Goal: Ask a question

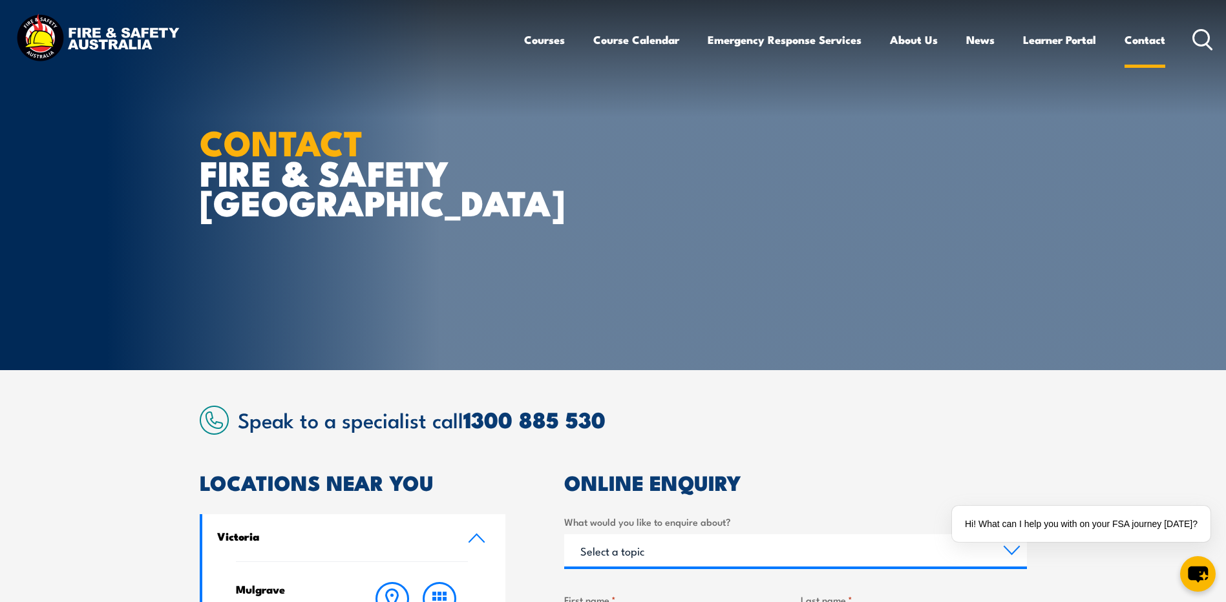
click at [1143, 38] on link "Contact" at bounding box center [1144, 40] width 41 height 34
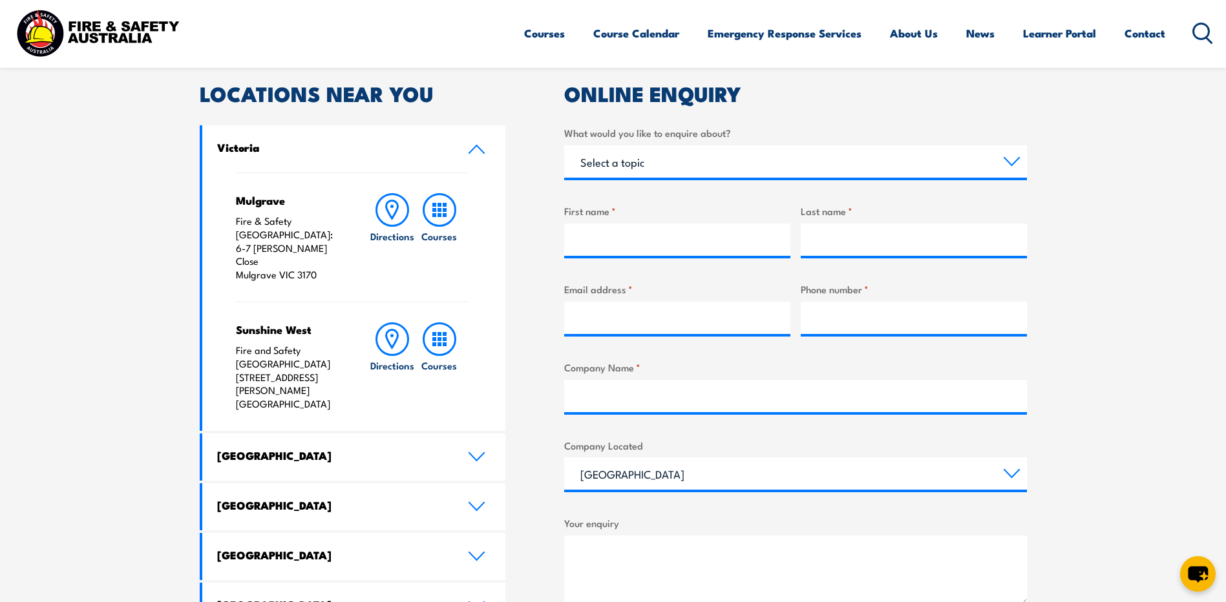
scroll to position [194, 0]
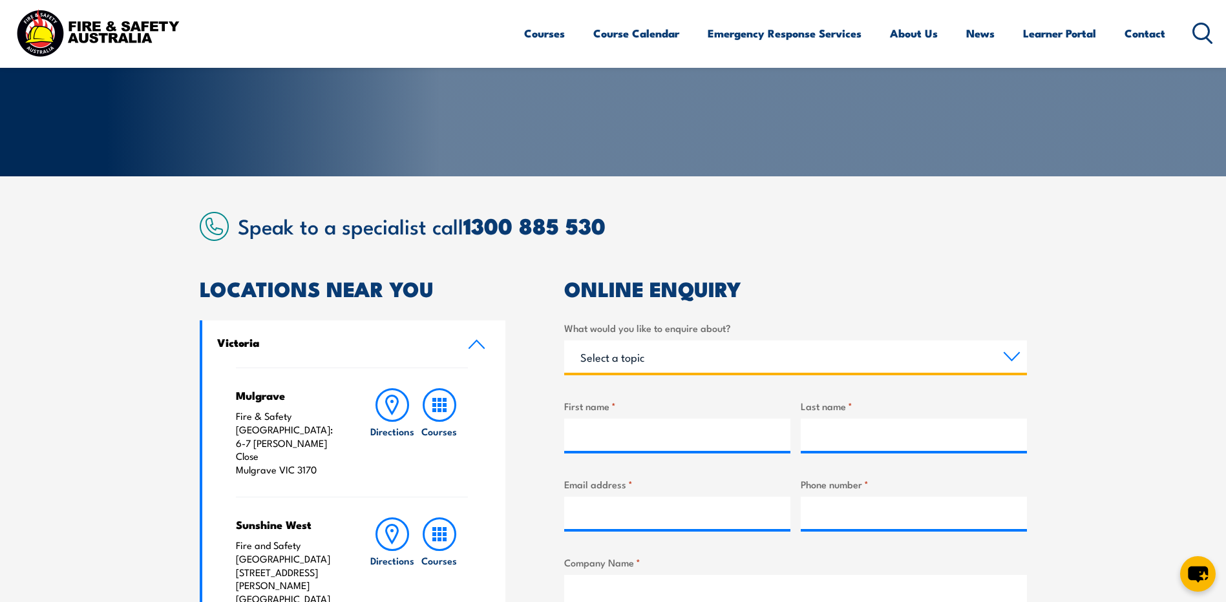
click at [1014, 358] on select "Select a topic Training Emergency Response Services General Enquiry" at bounding box center [795, 357] width 463 height 32
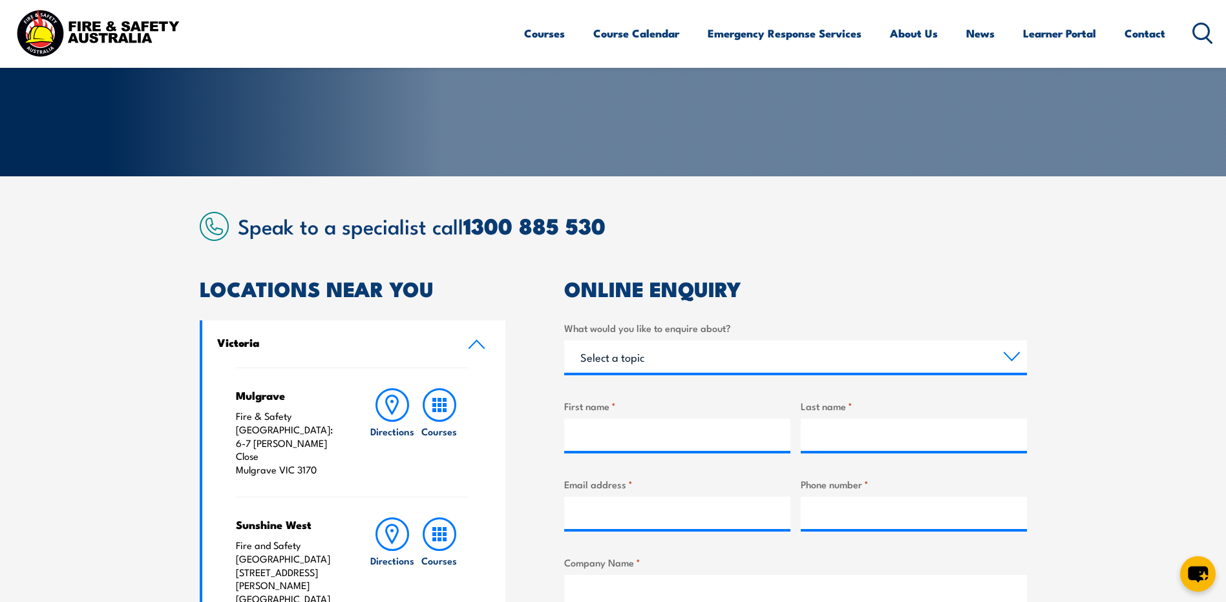
click at [1129, 372] on section "Speak to a specialist call 1300 885 530 LOCATIONS NEAR YOU Victoria Mulgrave Fi…" at bounding box center [613, 593] width 1226 height 834
click at [471, 346] on icon at bounding box center [476, 345] width 15 height 8
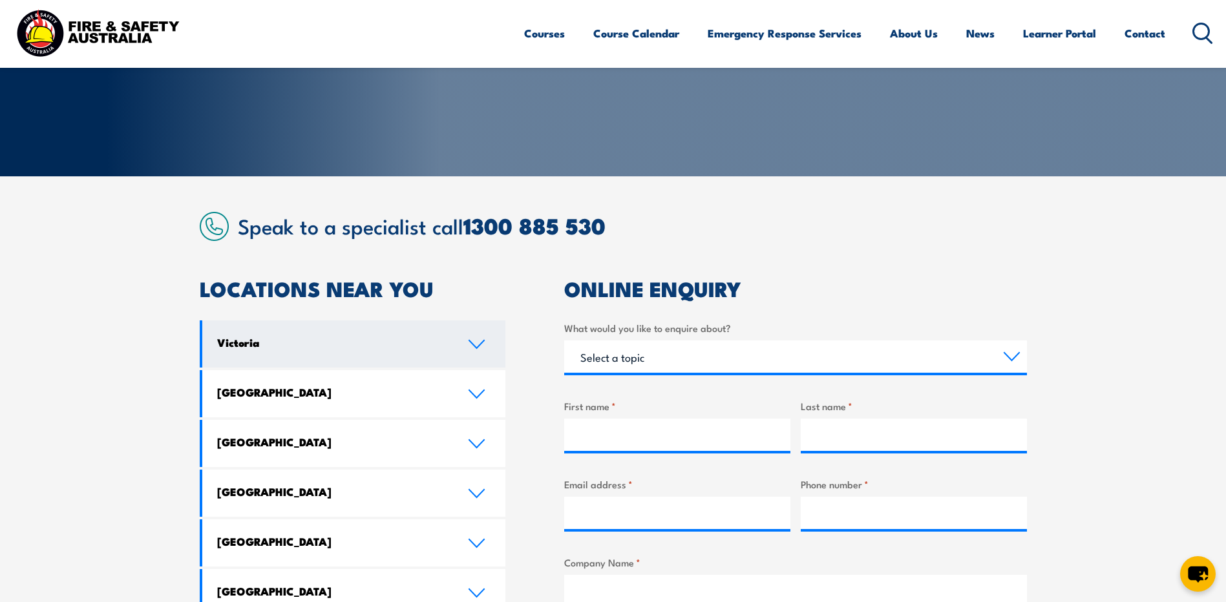
click at [471, 346] on icon at bounding box center [476, 344] width 17 height 10
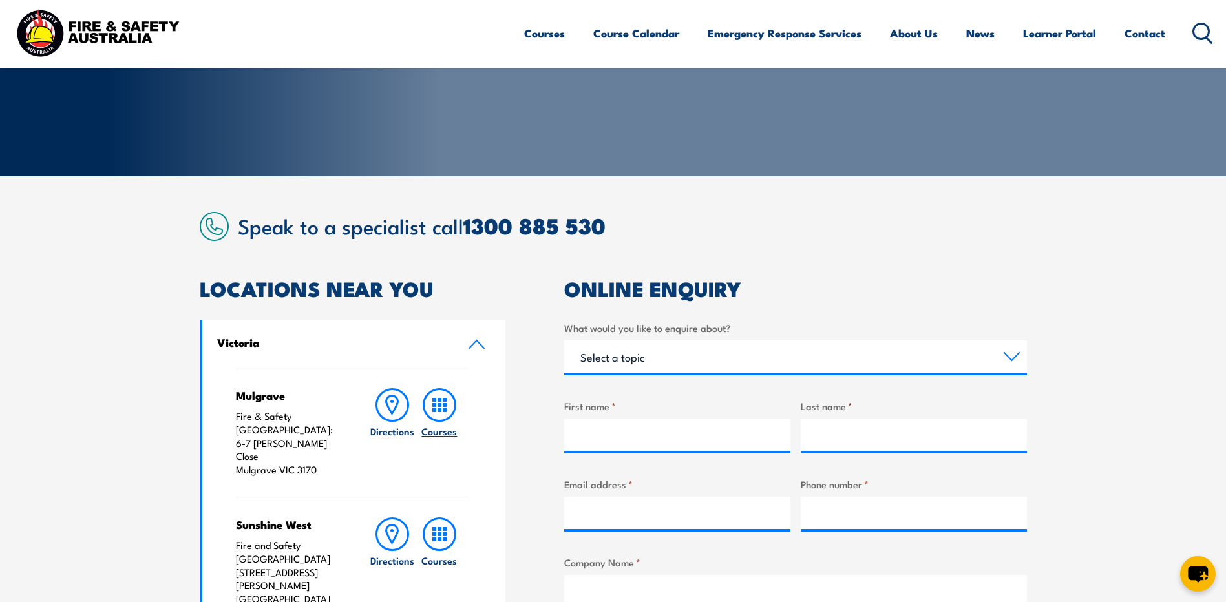
click at [435, 419] on icon at bounding box center [440, 405] width 34 height 34
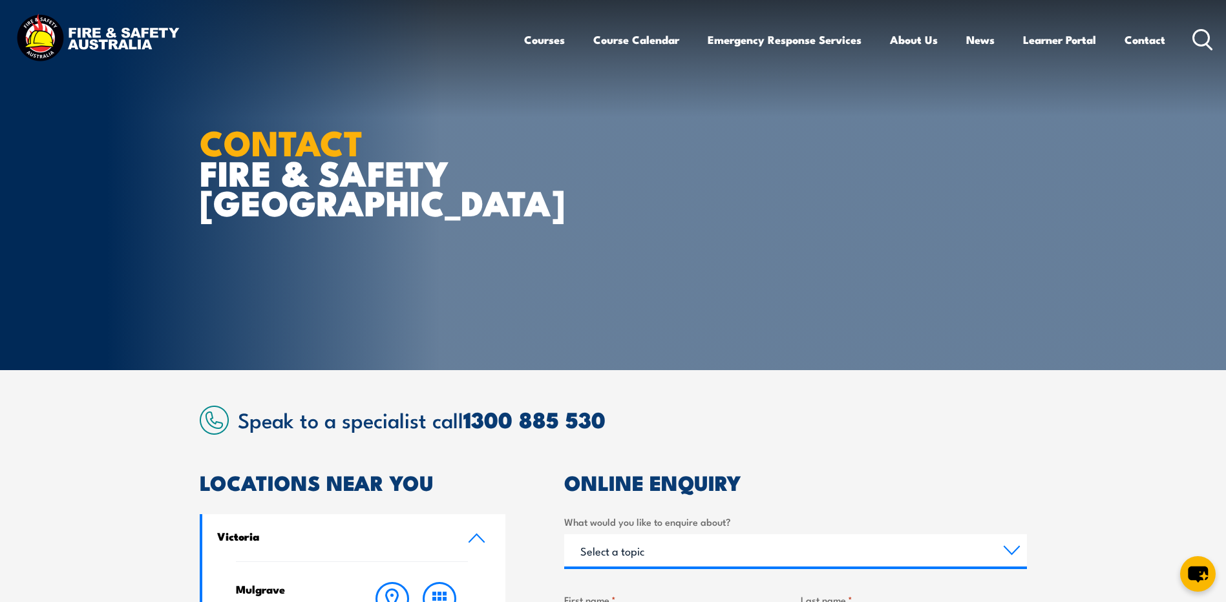
click at [1126, 130] on section "CONTACT FIRE & SAFETY AUSTRALIA" at bounding box center [613, 185] width 1226 height 370
